Goal: Transaction & Acquisition: Purchase product/service

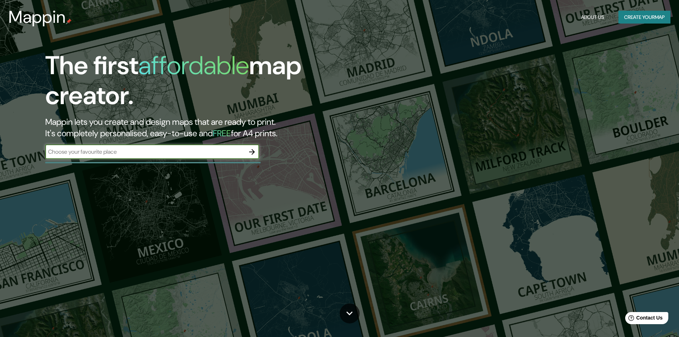
click at [228, 155] on input "text" at bounding box center [145, 152] width 200 height 8
type input "camaná"
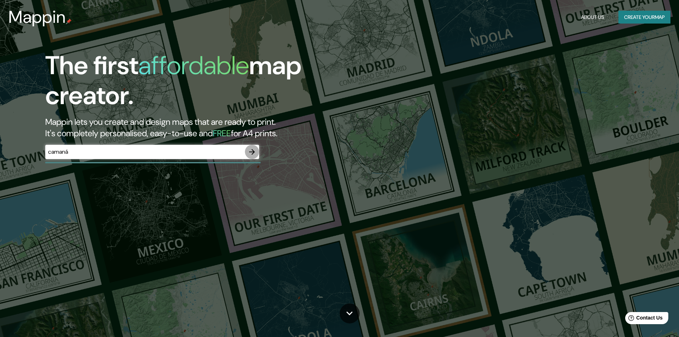
click at [255, 148] on icon "button" at bounding box center [252, 152] width 9 height 9
type input "Mollendo"
click at [251, 152] on icon "button" at bounding box center [252, 152] width 6 height 6
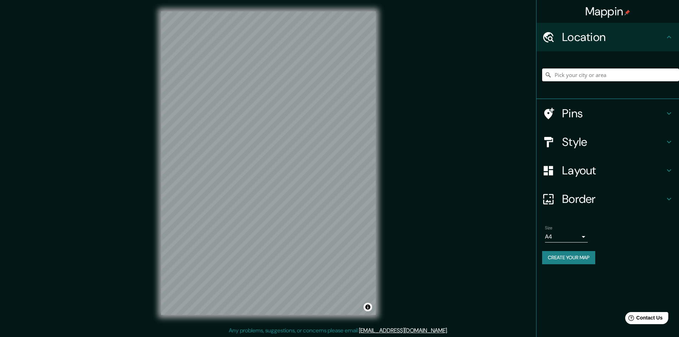
click at [613, 73] on input "Pick your city or area" at bounding box center [610, 74] width 137 height 13
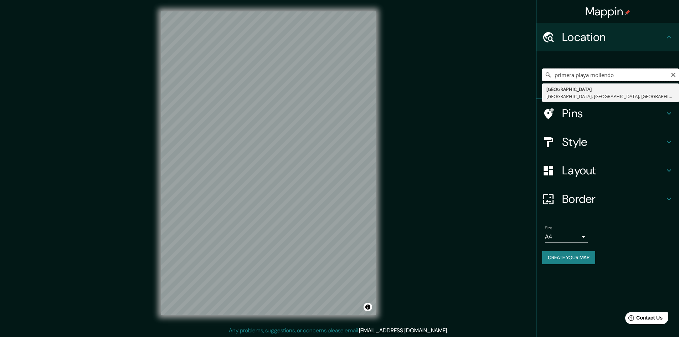
drag, startPoint x: 592, startPoint y: 76, endPoint x: 513, endPoint y: 81, distance: 79.3
click at [513, 81] on div "Mappin Location primera playa mollendo [GEOGRAPHIC_DATA], [GEOGRAPHIC_DATA], [G…" at bounding box center [339, 169] width 679 height 338
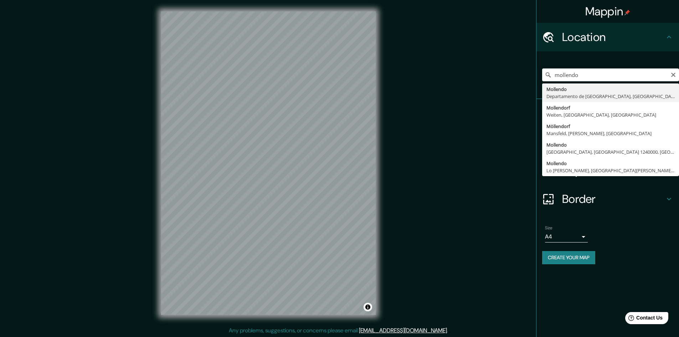
type input "[GEOGRAPHIC_DATA], [GEOGRAPHIC_DATA], [GEOGRAPHIC_DATA]"
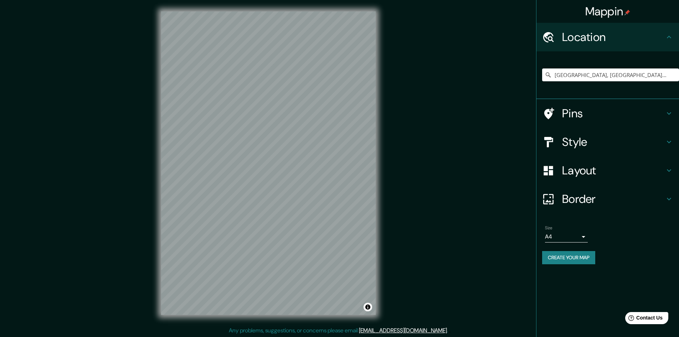
click at [575, 238] on body "Mappin Location [GEOGRAPHIC_DATA], [GEOGRAPHIC_DATA], [GEOGRAPHIC_DATA] Pins St…" at bounding box center [339, 168] width 679 height 337
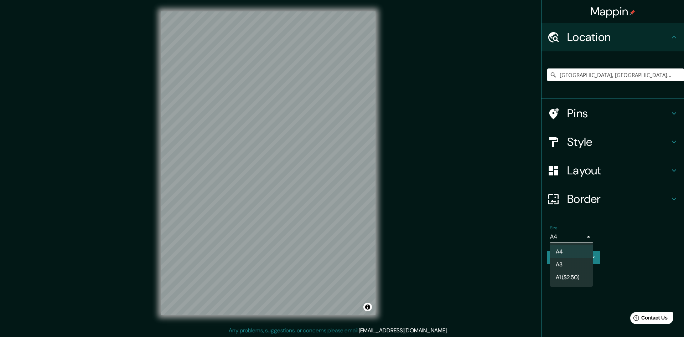
click at [641, 238] on div at bounding box center [342, 168] width 684 height 337
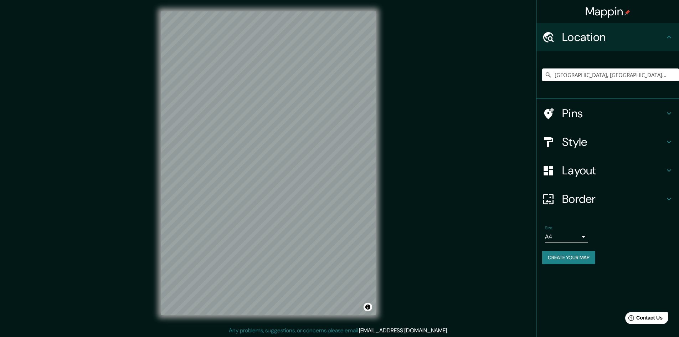
click at [610, 138] on h4 "Style" at bounding box center [613, 142] width 103 height 14
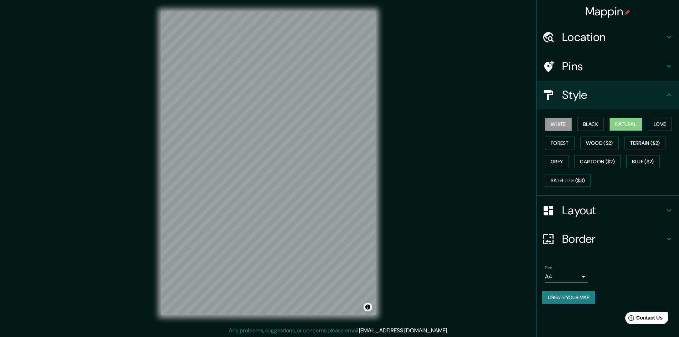
click at [642, 123] on button "Natural" at bounding box center [626, 124] width 33 height 13
click at [568, 141] on button "Forest" at bounding box center [560, 143] width 30 height 13
click at [592, 139] on button "Wood ($2)" at bounding box center [599, 143] width 38 height 13
click at [659, 124] on button "Love" at bounding box center [660, 124] width 24 height 13
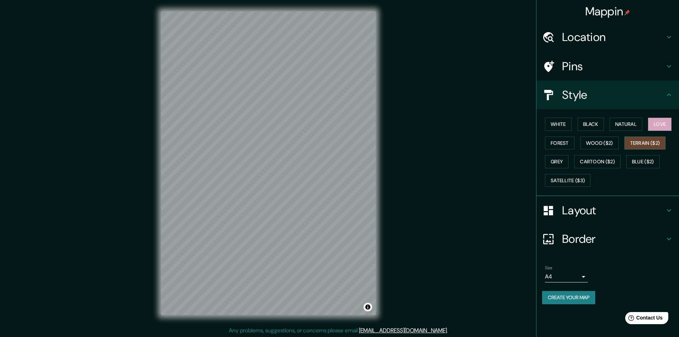
click at [641, 140] on button "Terrain ($2)" at bounding box center [645, 143] width 41 height 13
click at [561, 160] on button "Grey" at bounding box center [557, 161] width 24 height 13
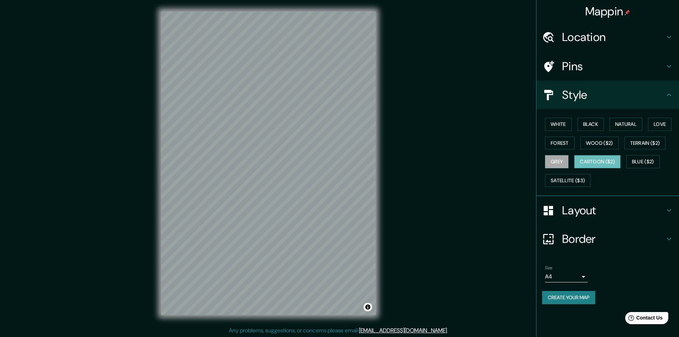
click at [596, 158] on button "Cartoon ($2)" at bounding box center [597, 161] width 46 height 13
click at [638, 127] on button "Natural" at bounding box center [626, 124] width 33 height 13
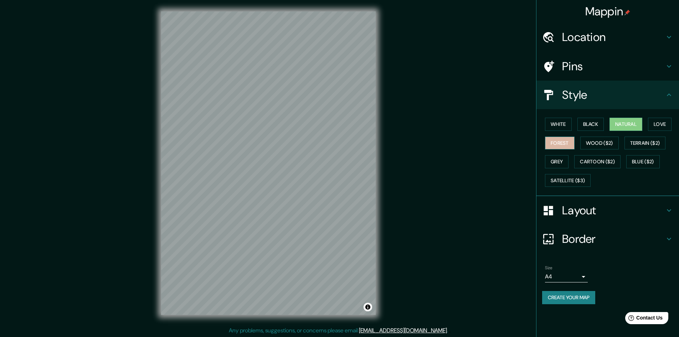
click at [568, 141] on button "Forest" at bounding box center [560, 143] width 30 height 13
click at [597, 161] on button "Cartoon ($2)" at bounding box center [597, 161] width 46 height 13
click at [564, 144] on button "Forest" at bounding box center [560, 143] width 30 height 13
click at [632, 123] on button "Natural" at bounding box center [626, 124] width 33 height 13
click at [597, 127] on button "Black" at bounding box center [590, 124] width 27 height 13
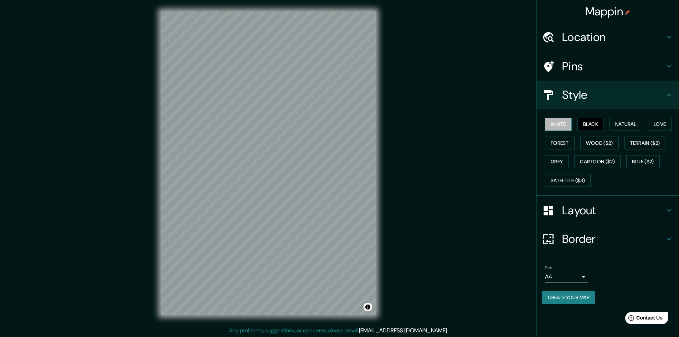
click at [560, 125] on button "White" at bounding box center [558, 124] width 27 height 13
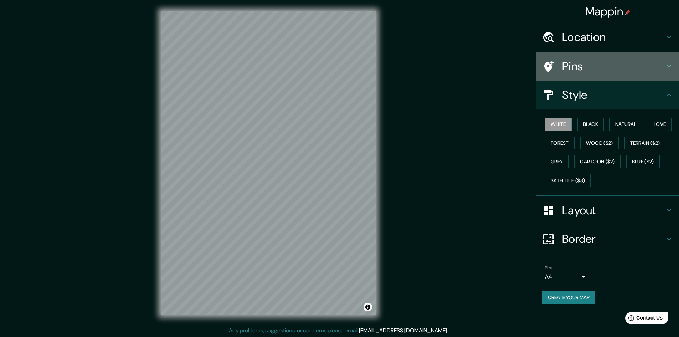
click at [605, 57] on div "Pins" at bounding box center [607, 66] width 143 height 29
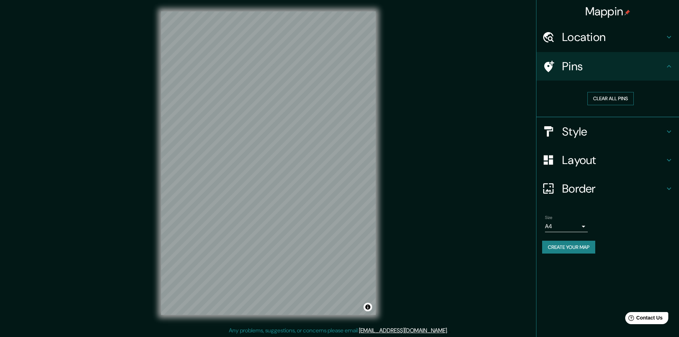
click at [602, 98] on button "Clear all pins" at bounding box center [610, 98] width 46 height 13
click at [589, 187] on h4 "Border" at bounding box center [613, 188] width 103 height 14
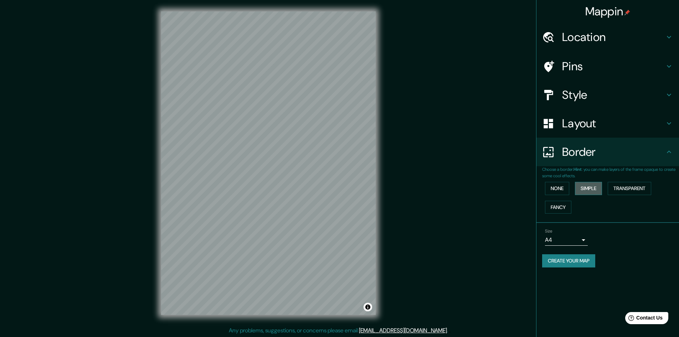
click at [591, 183] on button "Simple" at bounding box center [588, 188] width 27 height 13
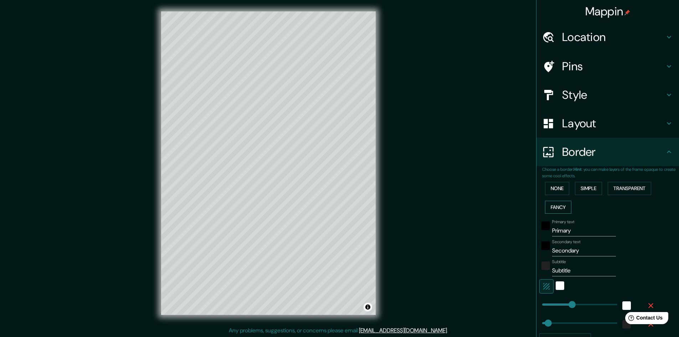
click at [551, 207] on button "Fancy" at bounding box center [558, 207] width 26 height 13
click at [553, 190] on button "None" at bounding box center [557, 188] width 24 height 13
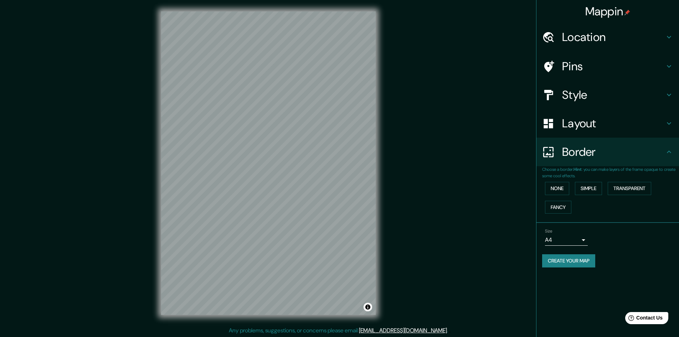
click at [579, 127] on h4 "Layout" at bounding box center [613, 123] width 103 height 14
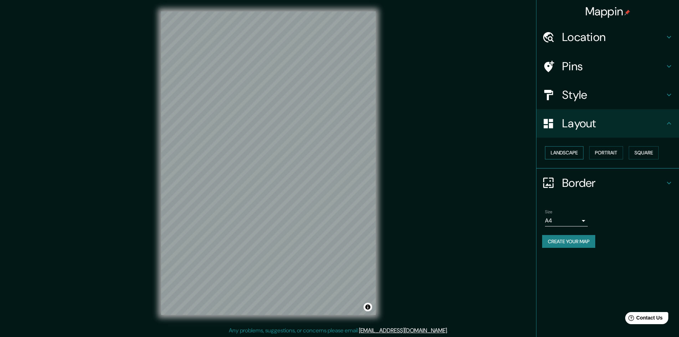
click at [571, 155] on button "Landscape" at bounding box center [564, 152] width 38 height 13
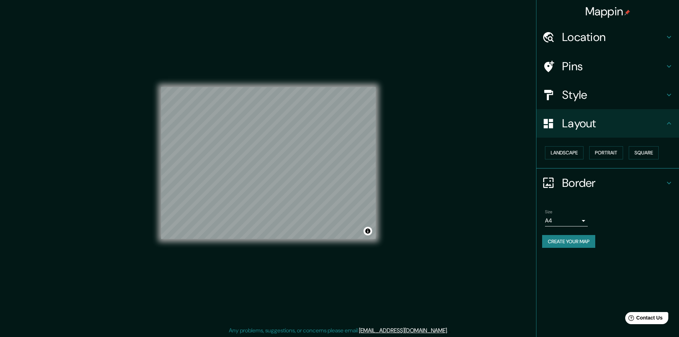
click at [595, 33] on h4 "Location" at bounding box center [613, 37] width 103 height 14
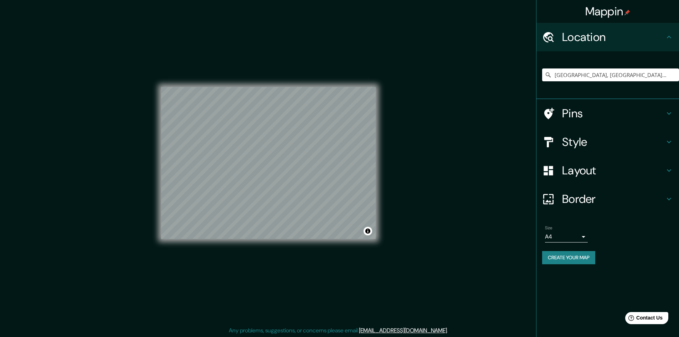
click at [582, 121] on div "Pins" at bounding box center [607, 113] width 143 height 29
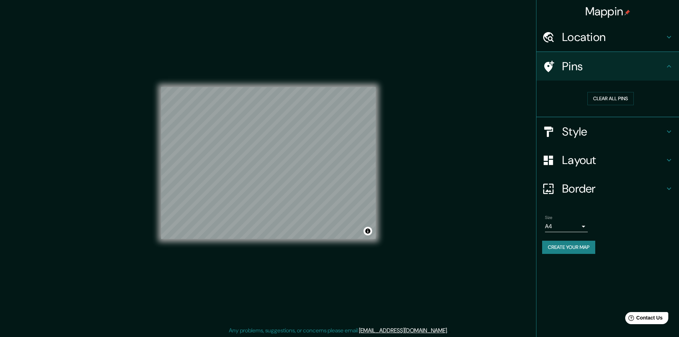
click at [581, 126] on h4 "Style" at bounding box center [613, 131] width 103 height 14
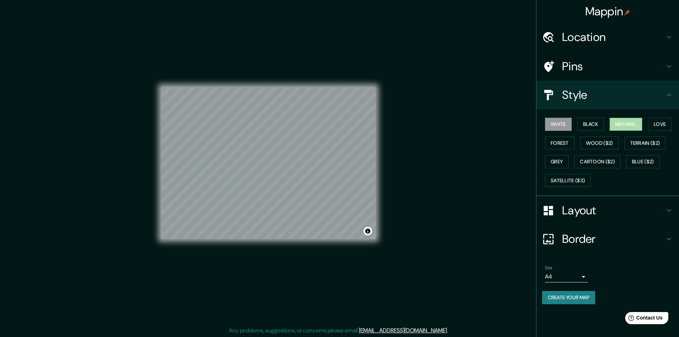
click at [627, 120] on button "Natural" at bounding box center [626, 124] width 33 height 13
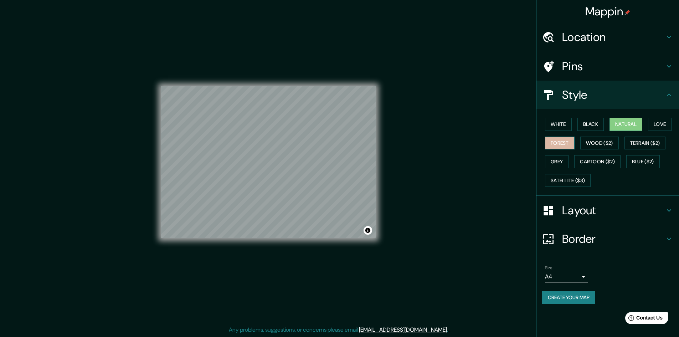
click at [564, 141] on button "Forest" at bounding box center [560, 143] width 30 height 13
click at [569, 124] on button "White" at bounding box center [558, 124] width 27 height 13
click at [588, 125] on button "Black" at bounding box center [590, 124] width 27 height 13
click at [616, 125] on button "Natural" at bounding box center [626, 124] width 33 height 13
click at [665, 121] on button "Love" at bounding box center [660, 124] width 24 height 13
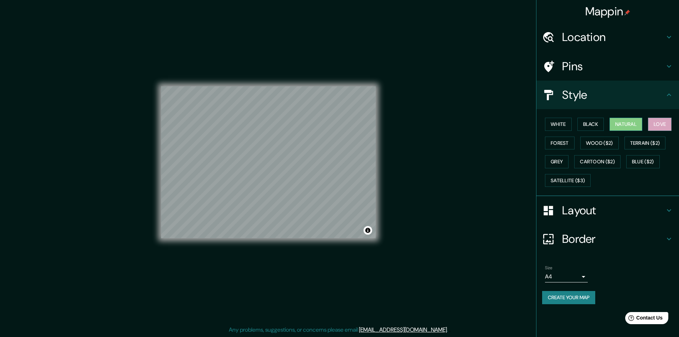
click at [633, 125] on button "Natural" at bounding box center [626, 124] width 33 height 13
click at [368, 231] on button "Toggle attribution" at bounding box center [368, 230] width 9 height 9
click at [399, 233] on div "Mappin Location [GEOGRAPHIC_DATA], [GEOGRAPHIC_DATA], [GEOGRAPHIC_DATA] Pins St…" at bounding box center [339, 168] width 679 height 338
